Goal: Information Seeking & Learning: Learn about a topic

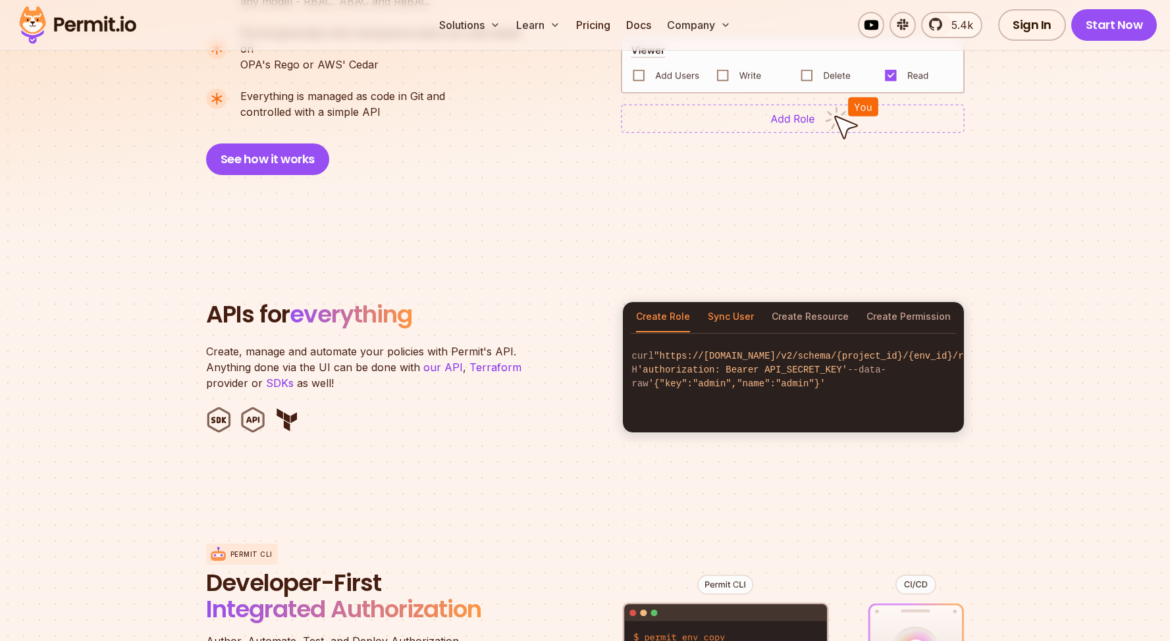
click at [740, 304] on button "Sync User" at bounding box center [731, 317] width 46 height 30
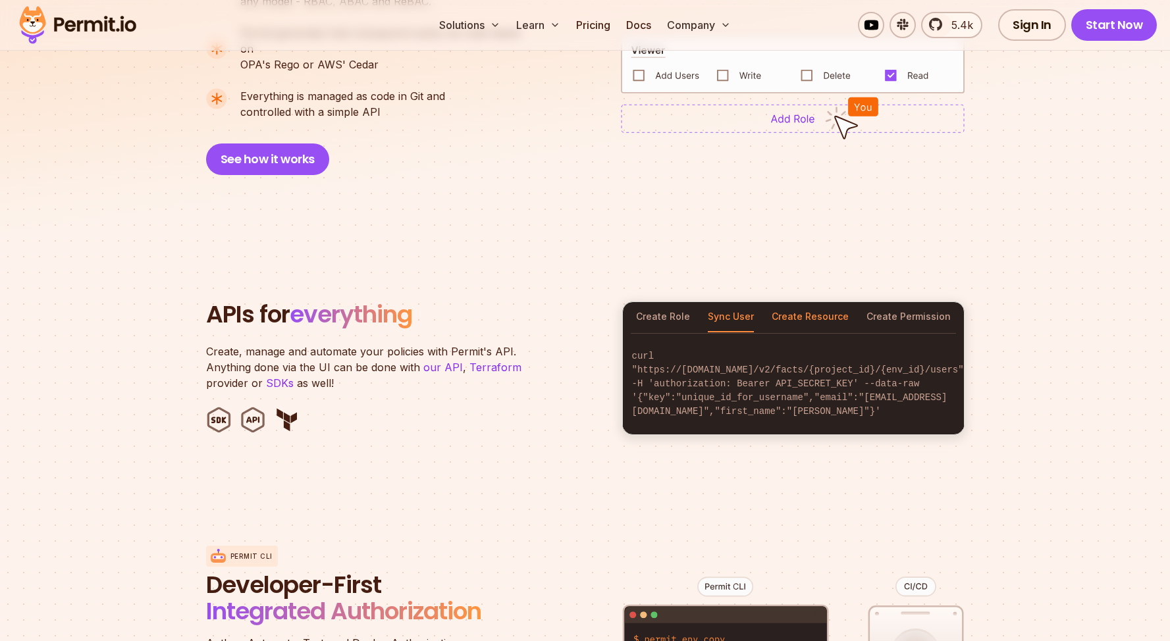
click at [801, 304] on button "Create Resource" at bounding box center [810, 317] width 77 height 30
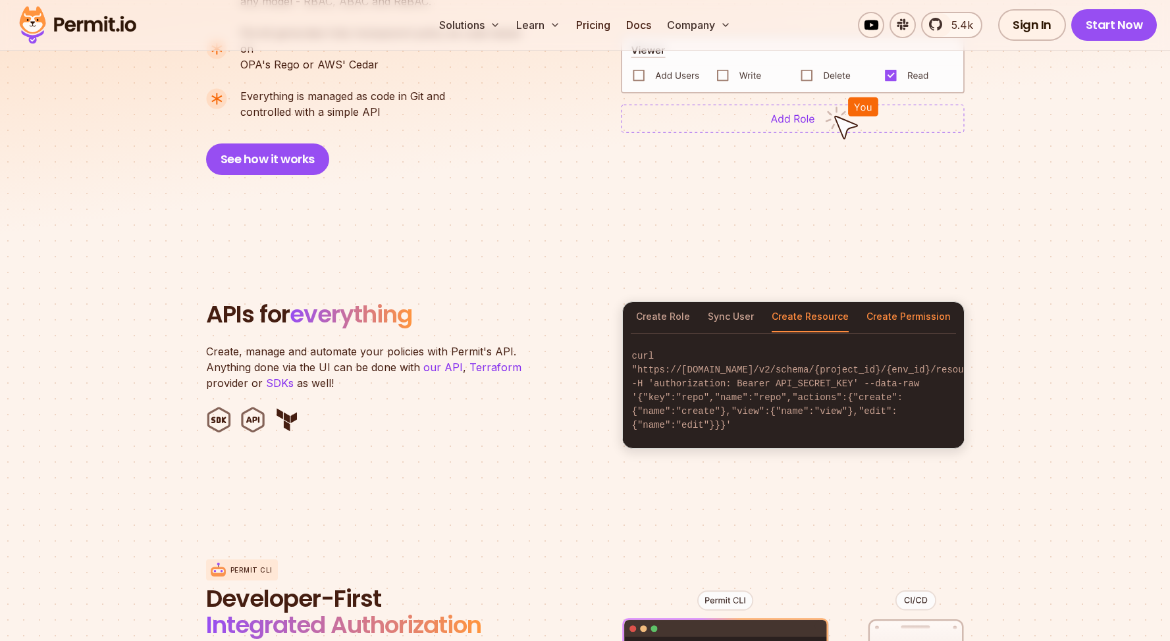
click at [909, 302] on button "Create Permission" at bounding box center [909, 317] width 84 height 30
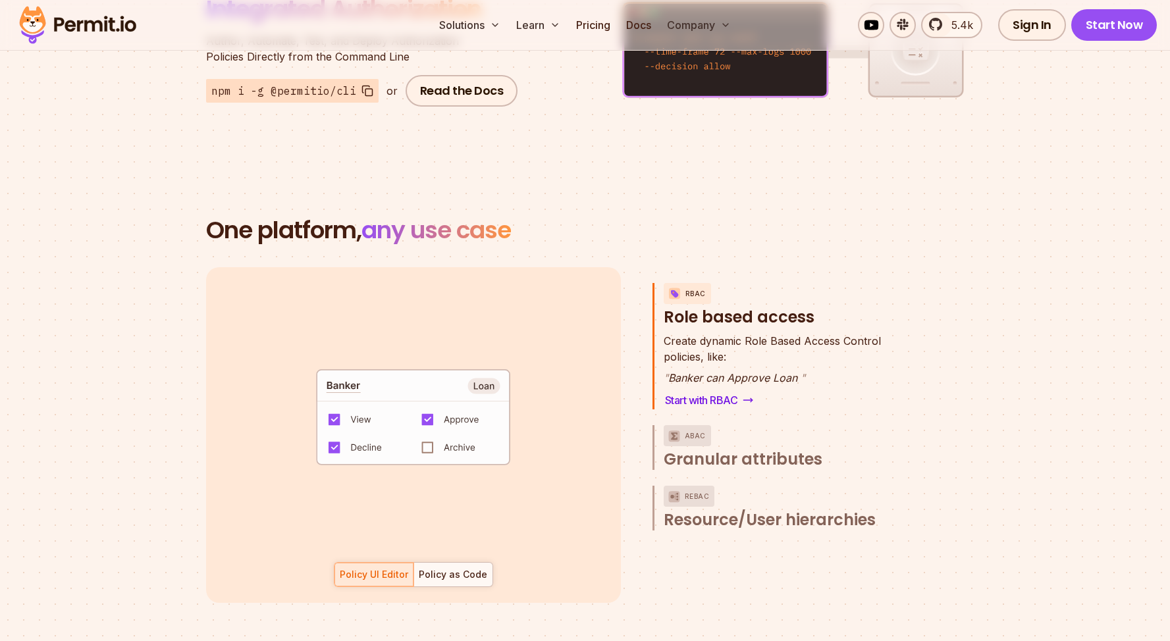
scroll to position [1761, 0]
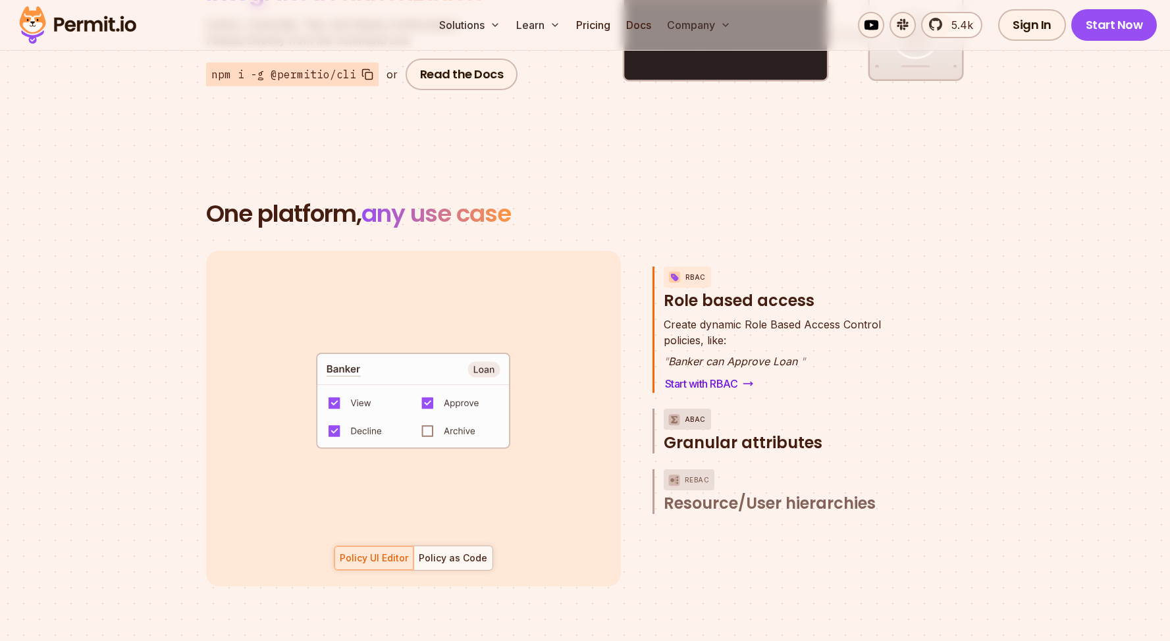
click at [749, 433] on span "Granular attributes" at bounding box center [743, 443] width 159 height 21
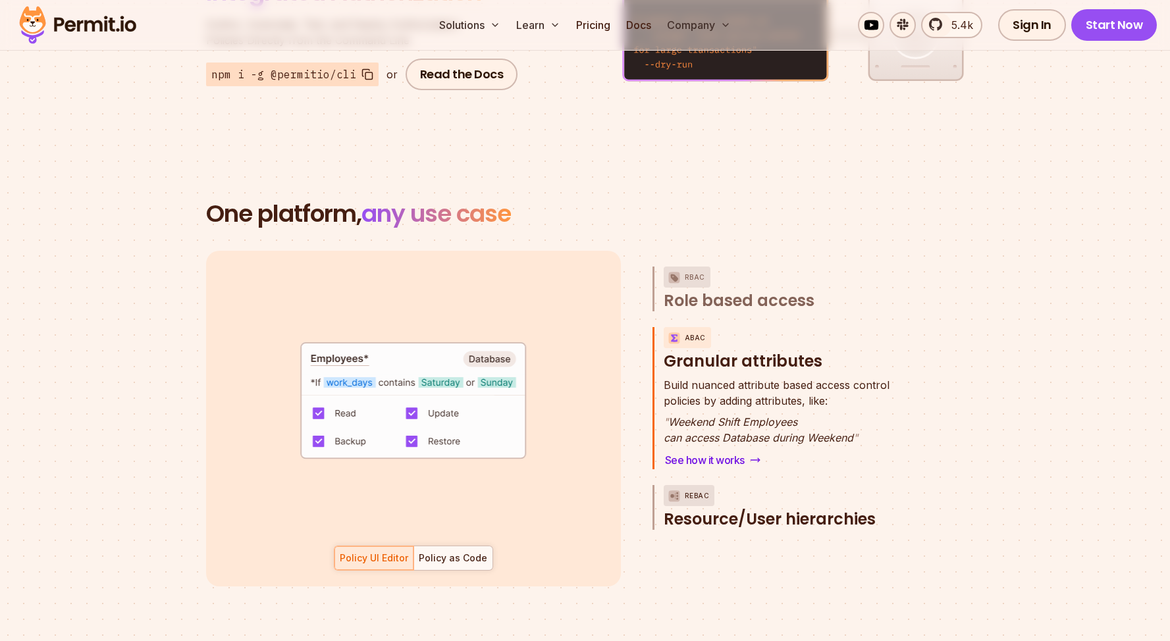
click at [749, 509] on span "Resource/User hierarchies" at bounding box center [770, 519] width 212 height 21
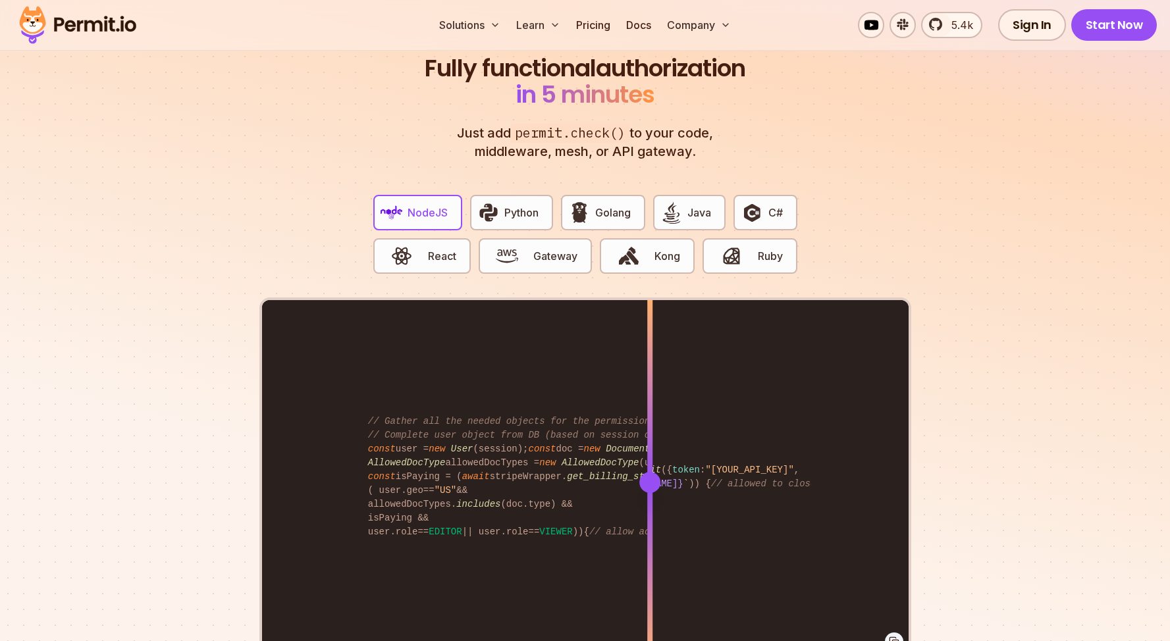
scroll to position [2481, 0]
click at [520, 206] on span "Python" at bounding box center [521, 214] width 34 height 16
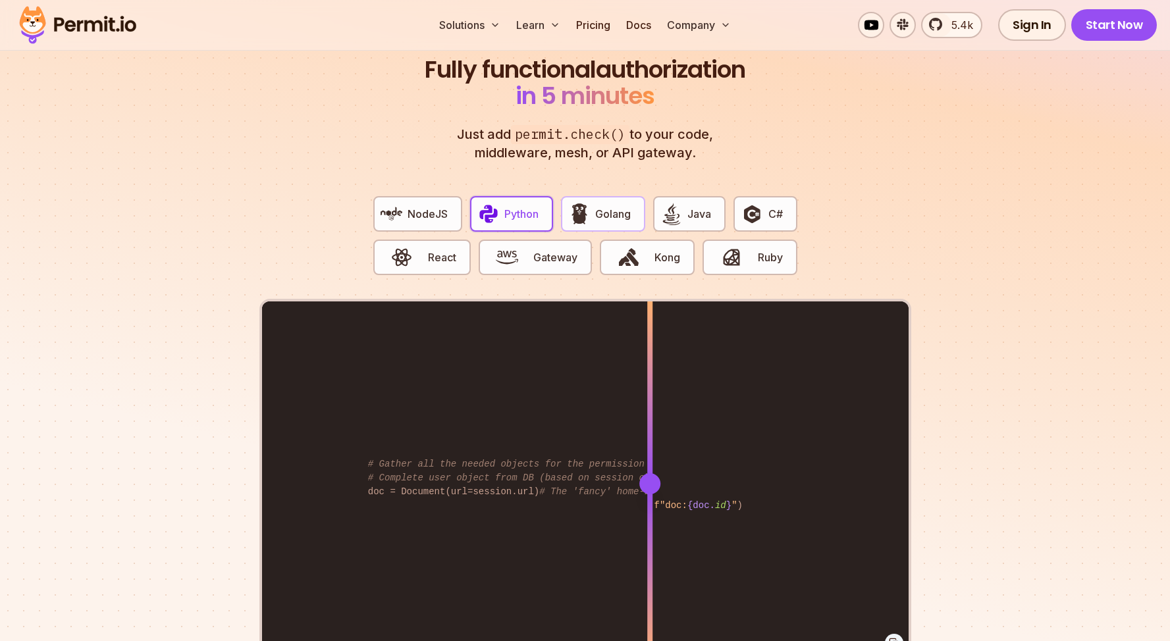
click at [606, 206] on span "Golang" at bounding box center [613, 214] width 36 height 16
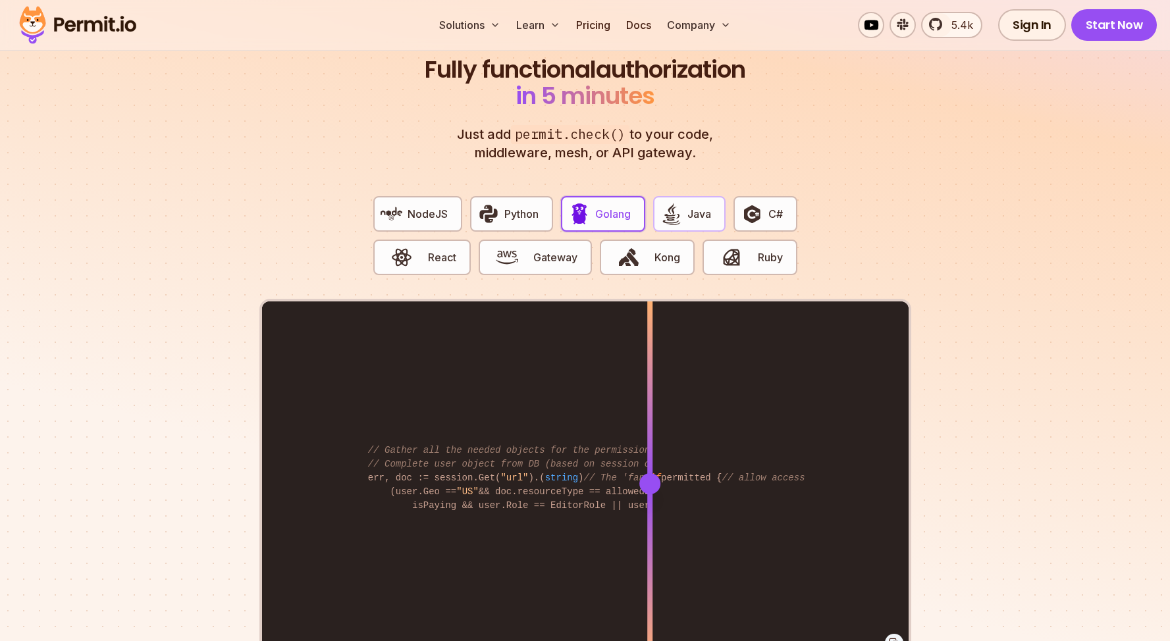
click at [717, 199] on button "Java" at bounding box center [689, 214] width 72 height 36
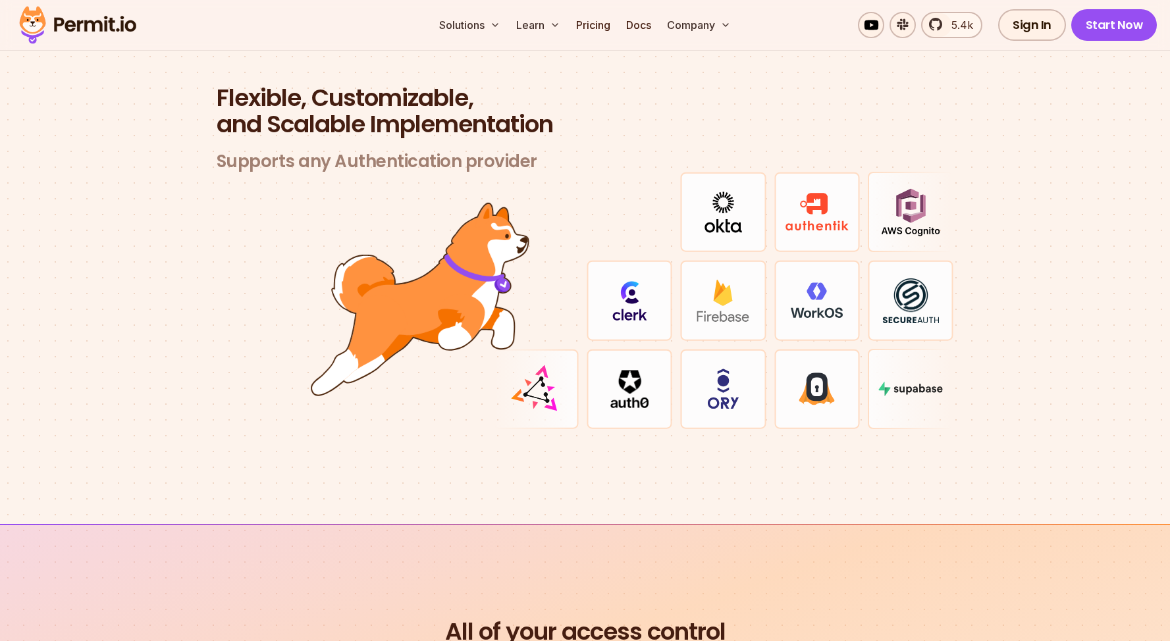
scroll to position [3862, 0]
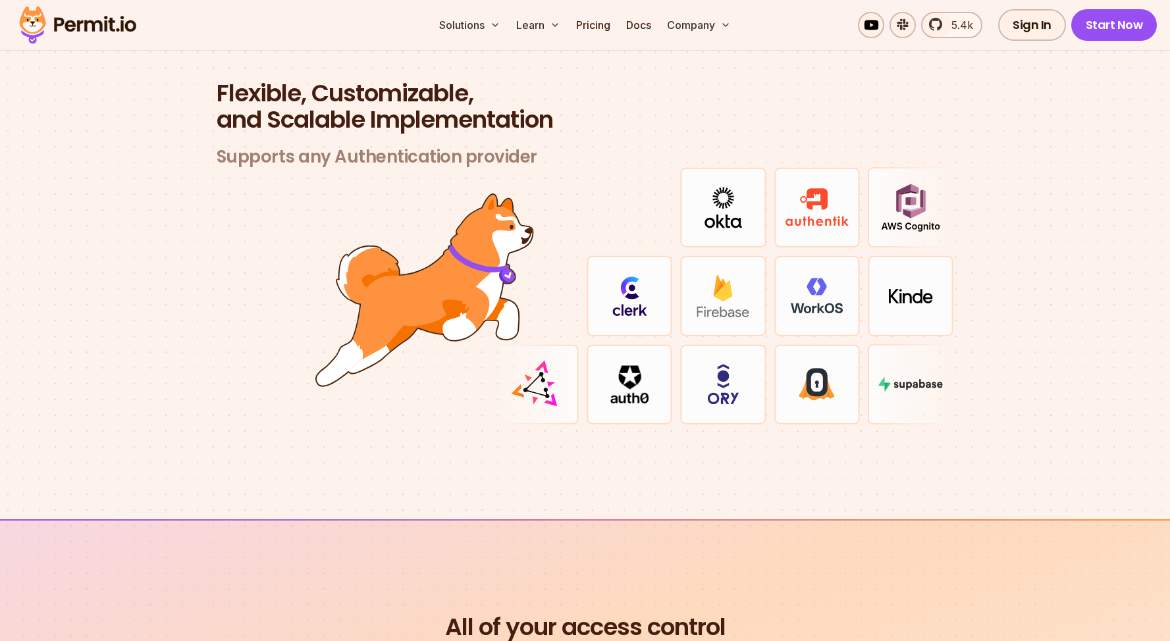
click at [630, 293] on img at bounding box center [629, 297] width 35 height 40
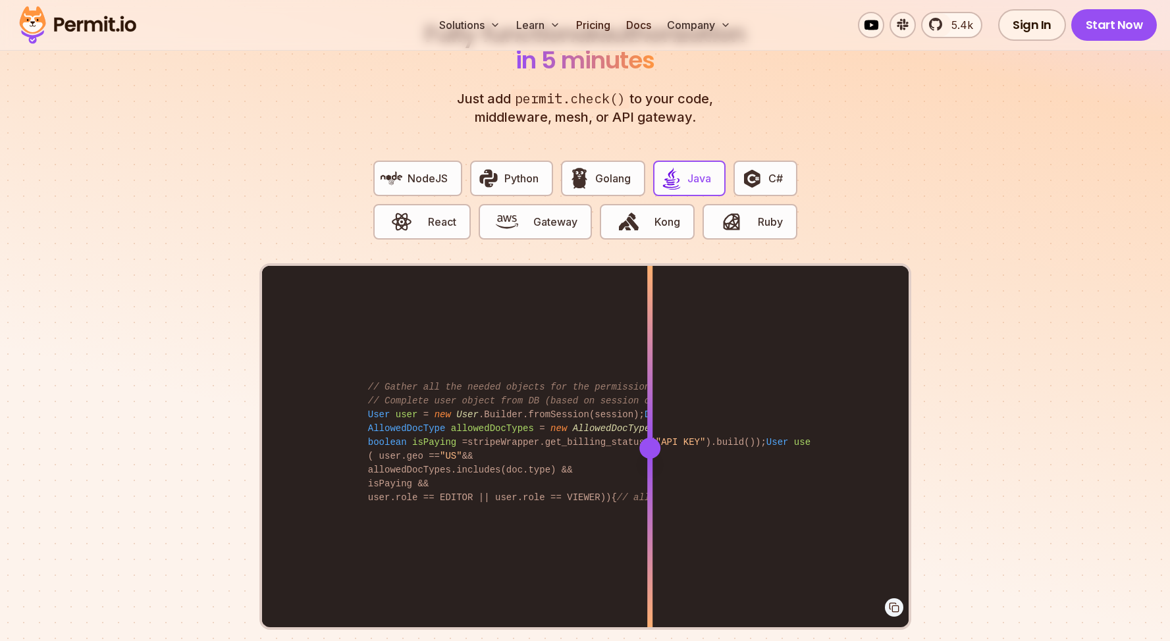
scroll to position [2497, 0]
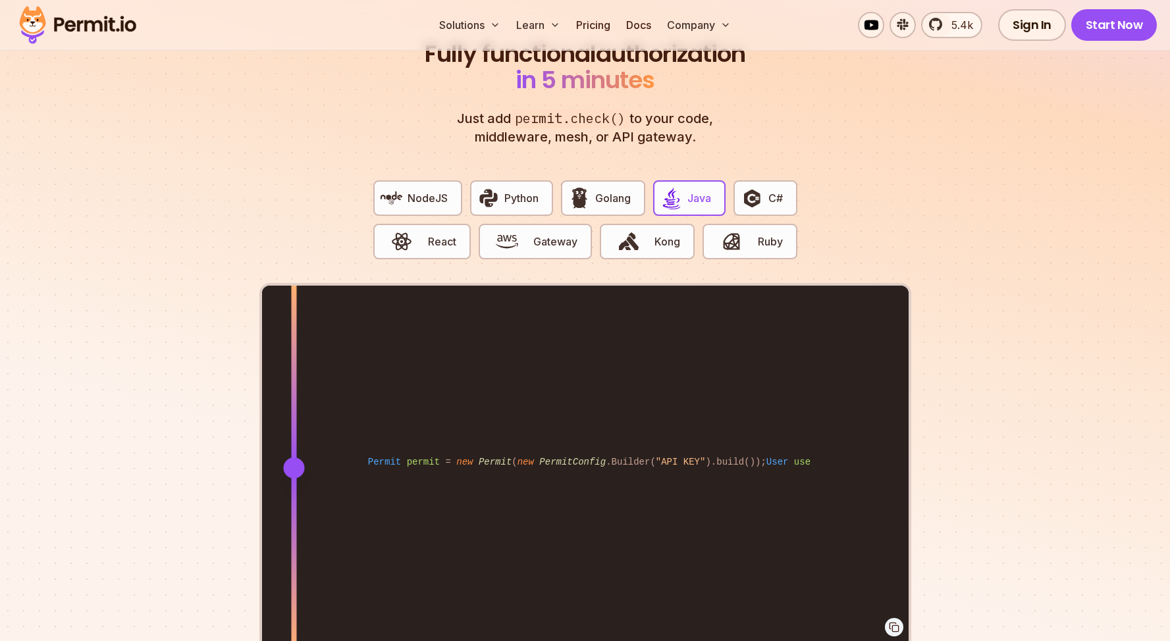
drag, startPoint x: 655, startPoint y: 454, endPoint x: 294, endPoint y: 414, distance: 363.7
click at [294, 414] on div at bounding box center [293, 467] width 5 height 363
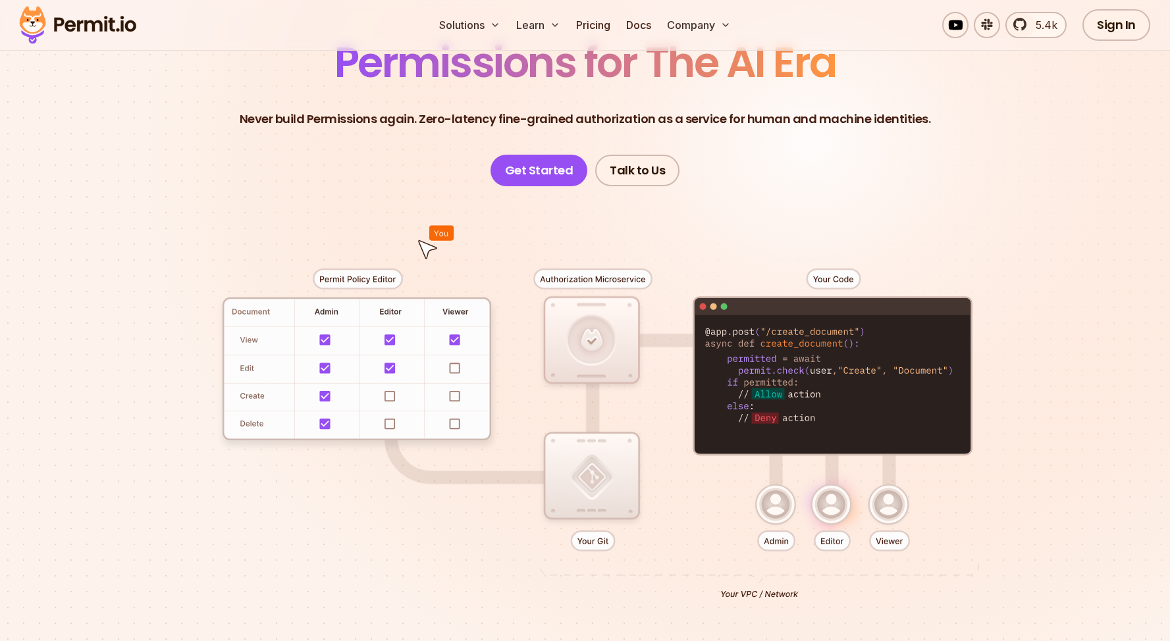
scroll to position [0, 0]
